Goal: Register for event/course: Register for event/course

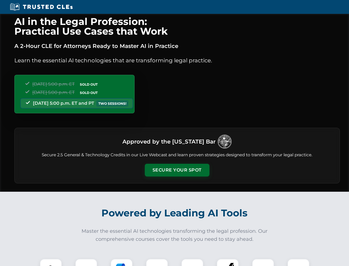
click at [177, 170] on button "Secure Your Spot" at bounding box center [177, 169] width 65 height 13
click at [51, 262] on img at bounding box center [51, 269] width 16 height 16
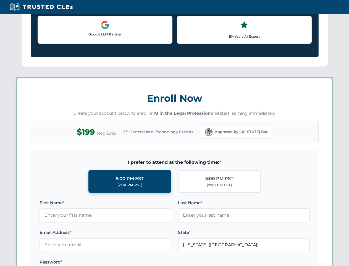
click at [122, 262] on label "Password *" at bounding box center [106, 261] width 132 height 7
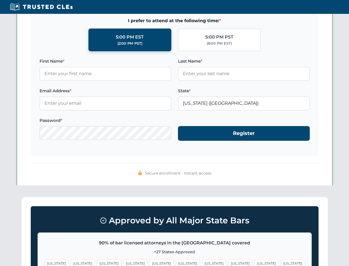
click at [255, 262] on span "[US_STATE]" at bounding box center [267, 263] width 24 height 8
